Goal: Check status

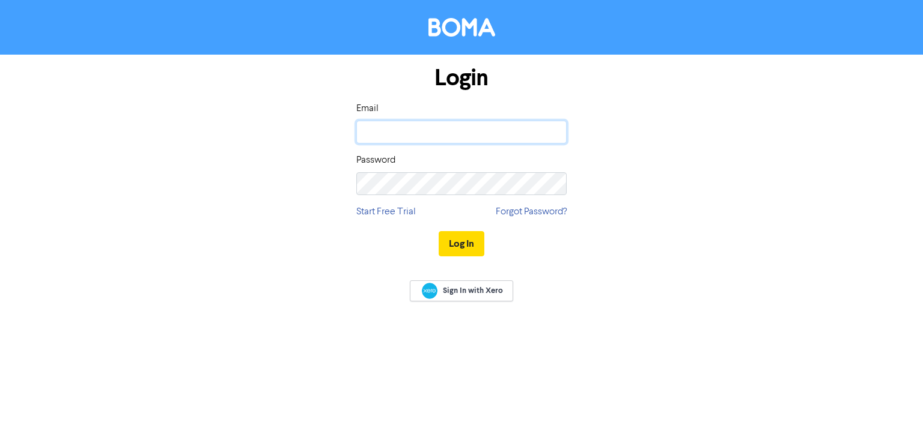
type input "[MEDICAL_DATA][EMAIL_ADDRESS][DOMAIN_NAME]"
click at [464, 241] on button "Log In" at bounding box center [462, 243] width 46 height 25
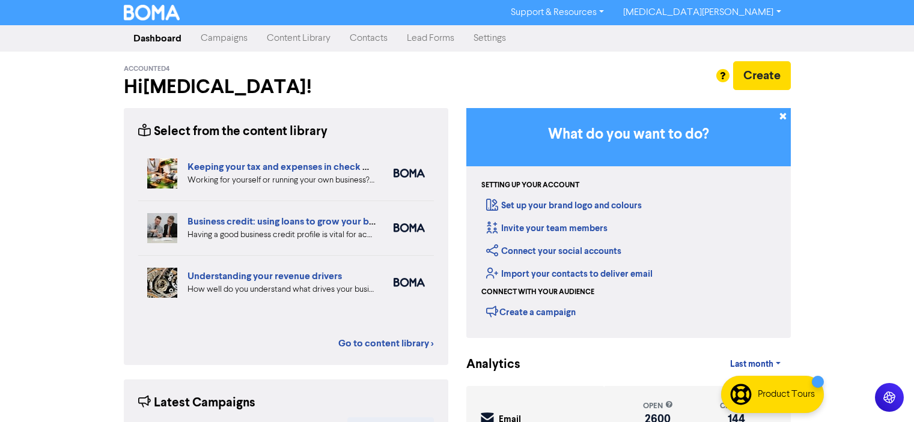
click at [218, 37] on link "Campaigns" at bounding box center [224, 38] width 66 height 24
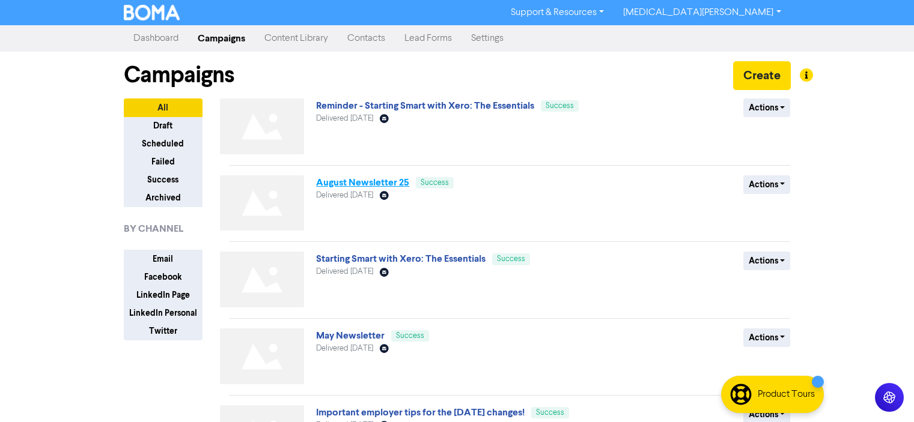
click at [359, 180] on link "August Newsletter 25" at bounding box center [362, 183] width 93 height 12
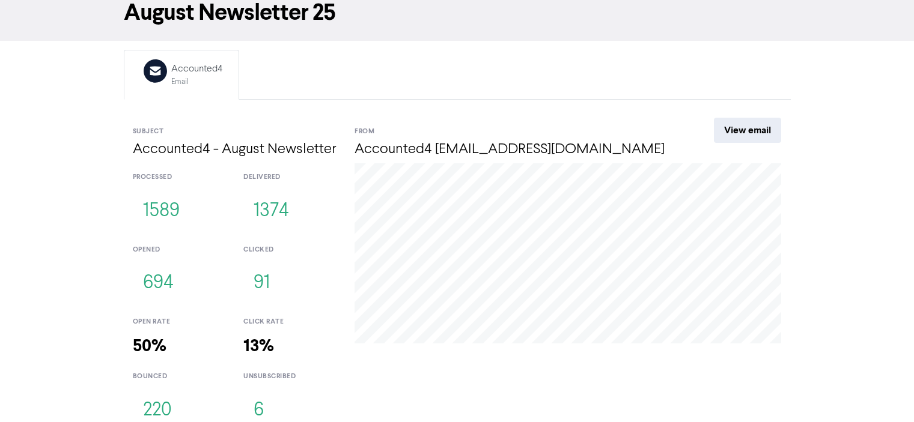
scroll to position [73, 0]
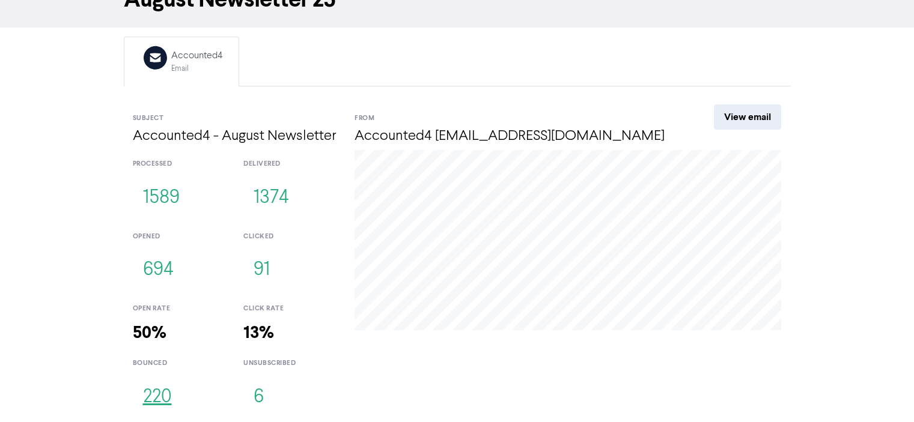
click at [157, 401] on button "220" at bounding box center [157, 398] width 49 height 40
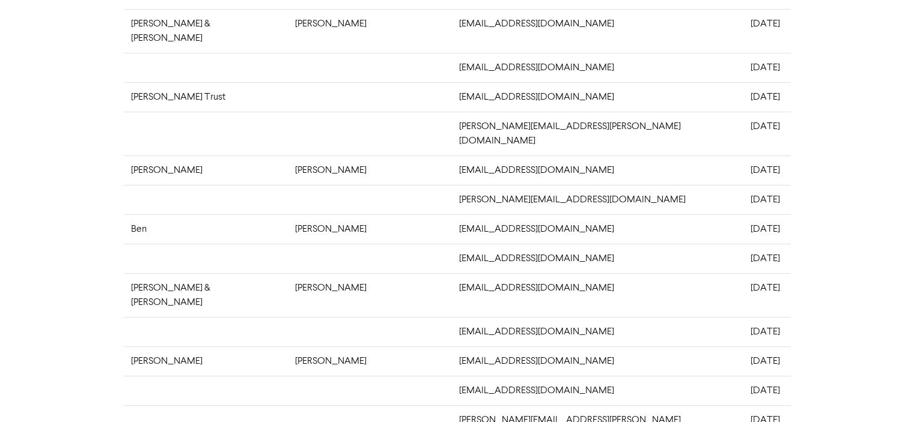
scroll to position [360, 0]
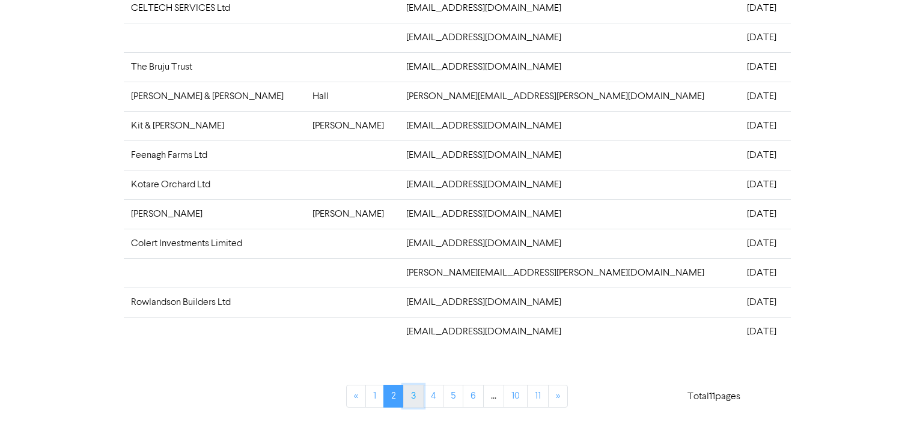
click at [410, 400] on link "3" at bounding box center [413, 396] width 20 height 23
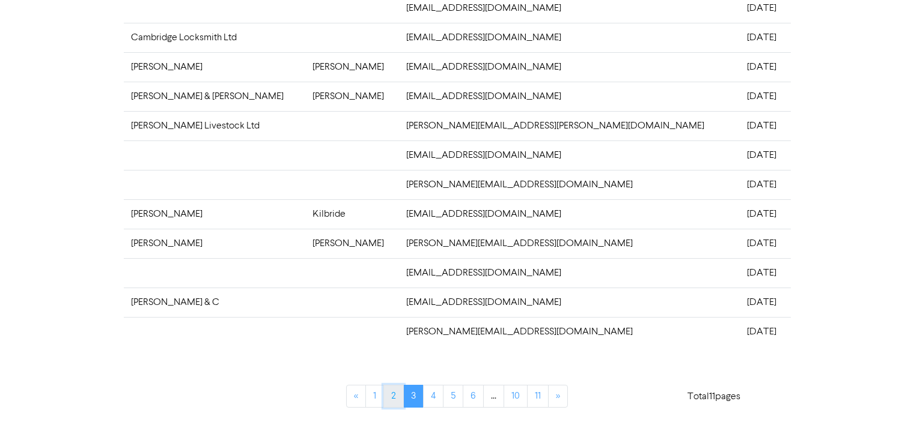
click at [394, 399] on link "2" at bounding box center [393, 396] width 20 height 23
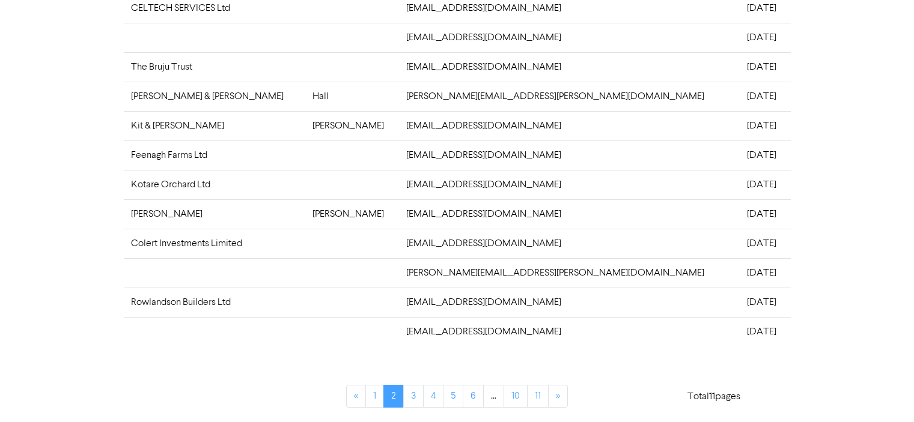
drag, startPoint x: 751, startPoint y: 216, endPoint x: 698, endPoint y: 235, distance: 56.8
click at [698, 235] on tbody "[PERSON_NAME] & [PERSON_NAME] [PERSON_NAME][EMAIL_ADDRESS][DOMAIN_NAME] [DATE] …" at bounding box center [457, 52] width 667 height 589
click at [804, 205] on div "CAMPAIGNS > AUGUST NEWSLETTER 25 > EMAIL ACTIVITY Email activity BOUNCED FIRST …" at bounding box center [457, 44] width 914 height 758
click at [538, 398] on link "11" at bounding box center [538, 396] width 22 height 23
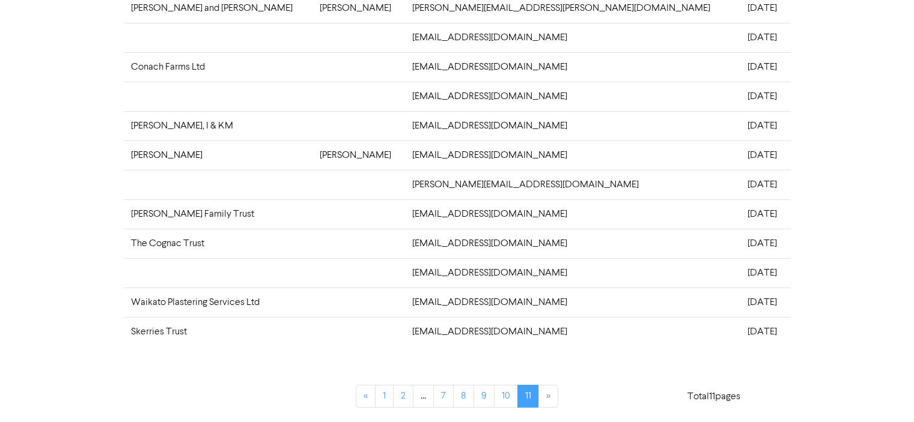
click at [875, 17] on div "CAMPAIGNS > AUGUST NEWSLETTER 25 > EMAIL ACTIVITY Email activity BOUNCED FIRST …" at bounding box center [457, 44] width 914 height 758
click at [390, 330] on td at bounding box center [358, 331] width 93 height 29
click at [898, 13] on div "CAMPAIGNS > AUGUST NEWSLETTER 25 > EMAIL ACTIVITY Email activity BOUNCED FIRST …" at bounding box center [457, 44] width 914 height 758
click at [506, 393] on link "10" at bounding box center [506, 396] width 24 height 23
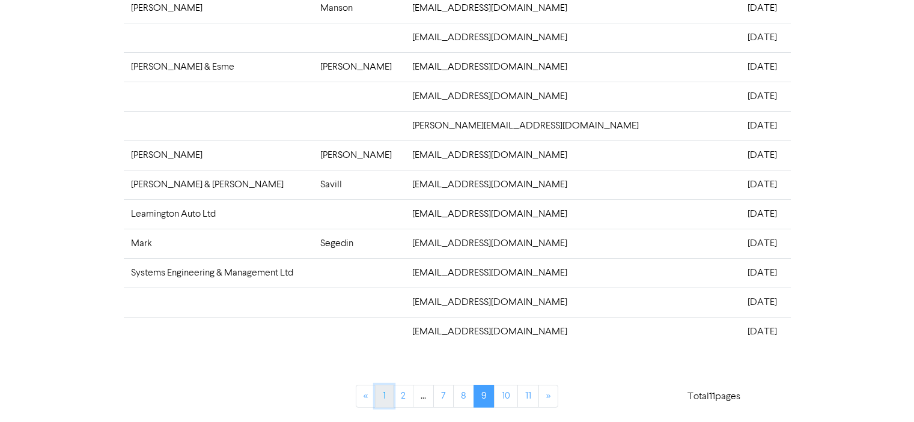
click at [380, 397] on link "1" at bounding box center [384, 396] width 19 height 23
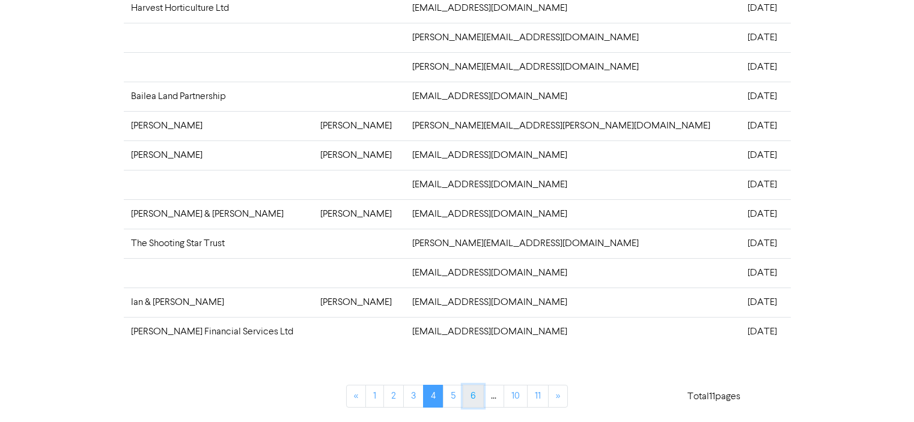
click at [476, 396] on link "6" at bounding box center [473, 396] width 21 height 23
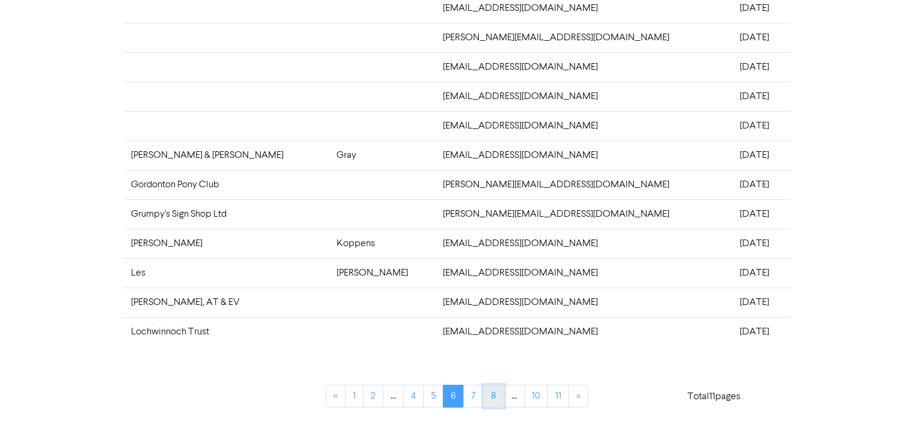
click at [489, 397] on link "8" at bounding box center [493, 396] width 21 height 23
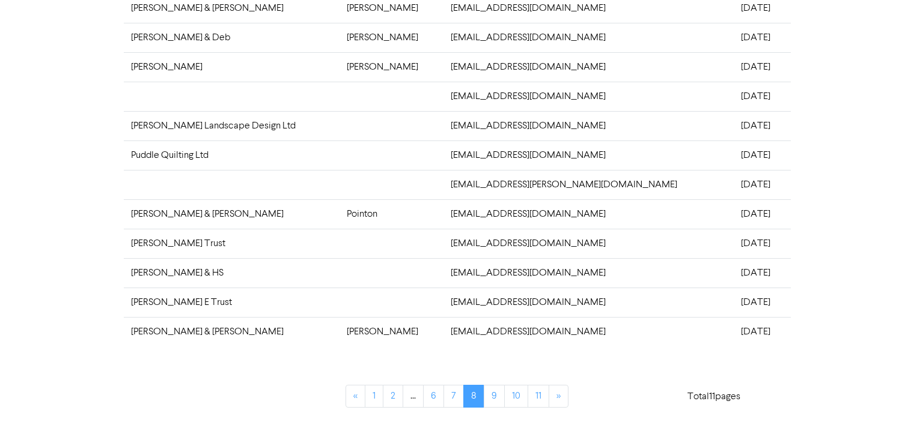
scroll to position [300, 0]
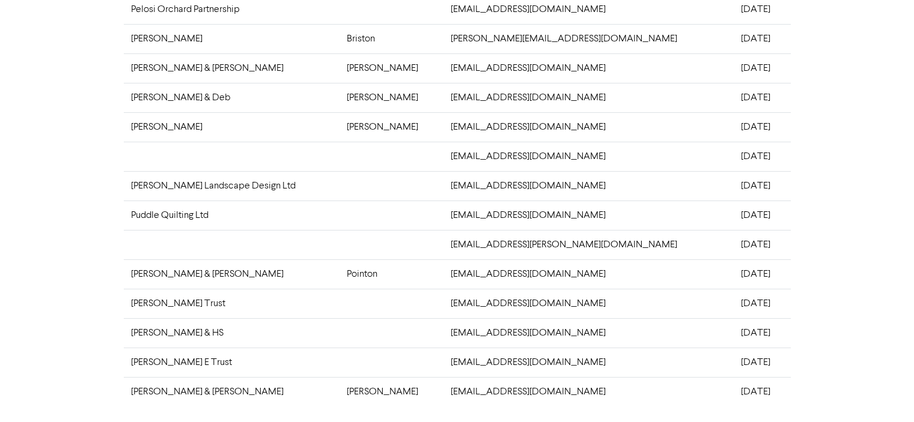
click at [858, 16] on div "CAMPAIGNS > AUGUST NEWSLETTER 25 > EMAIL ACTIVITY Email activity BOUNCED FIRST …" at bounding box center [457, 104] width 914 height 758
